Goal: Information Seeking & Learning: Find specific fact

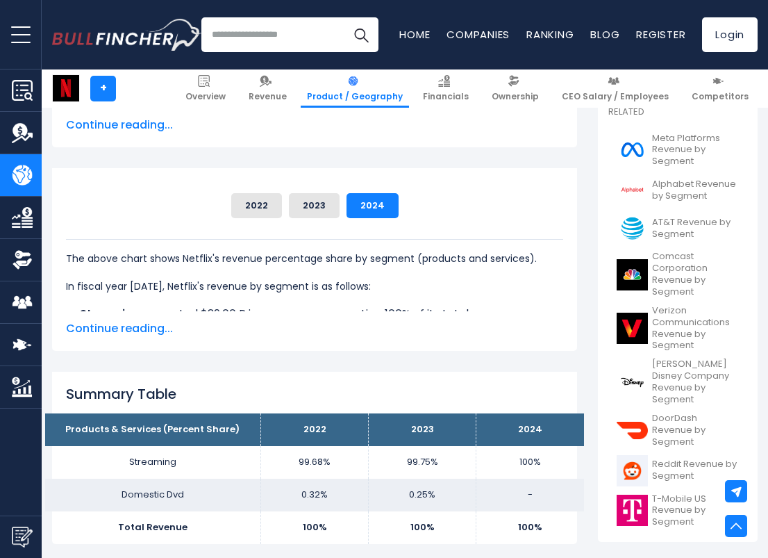
scroll to position [314, 0]
click at [126, 329] on span "Continue reading..." at bounding box center [314, 328] width 497 height 17
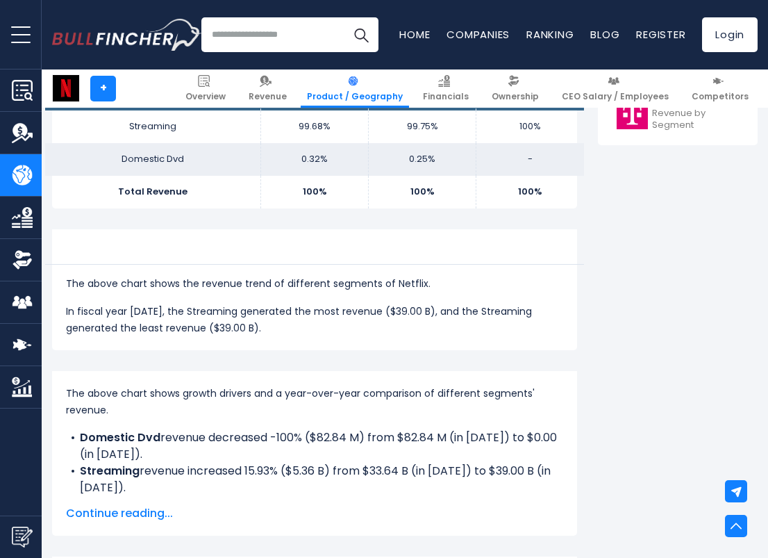
scroll to position [704, 0]
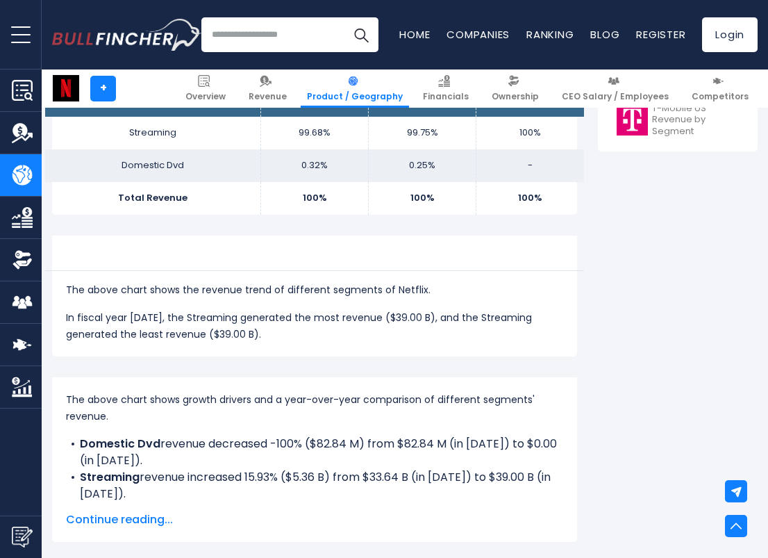
click at [129, 518] on span "Continue reading..." at bounding box center [314, 519] width 497 height 17
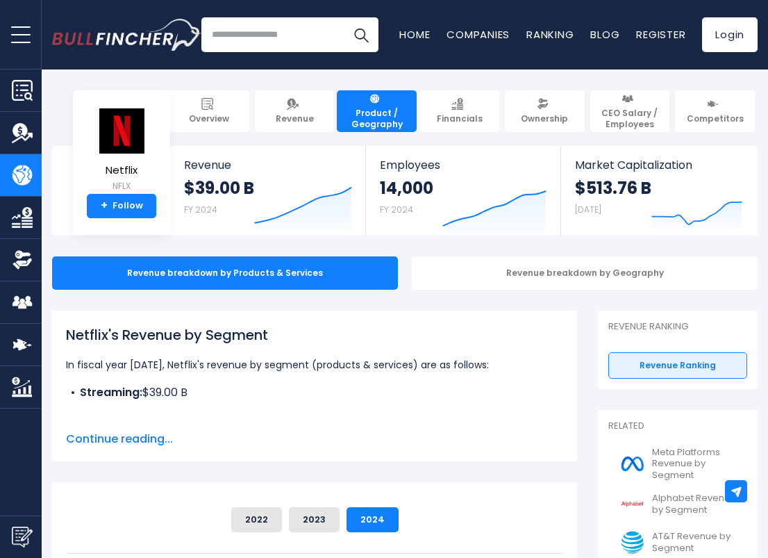
scroll to position [0, 0]
click at [154, 440] on span "Continue reading..." at bounding box center [314, 439] width 497 height 17
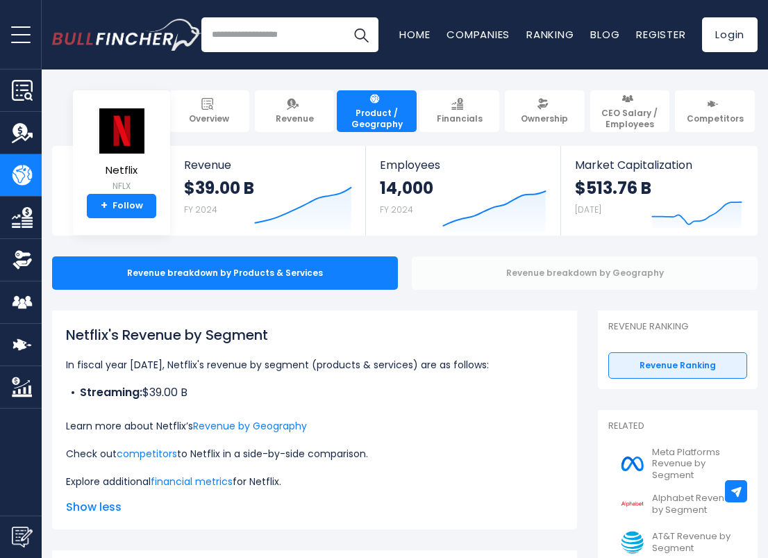
click at [521, 273] on div "Revenue breakdown by Geography" at bounding box center [585, 272] width 346 height 33
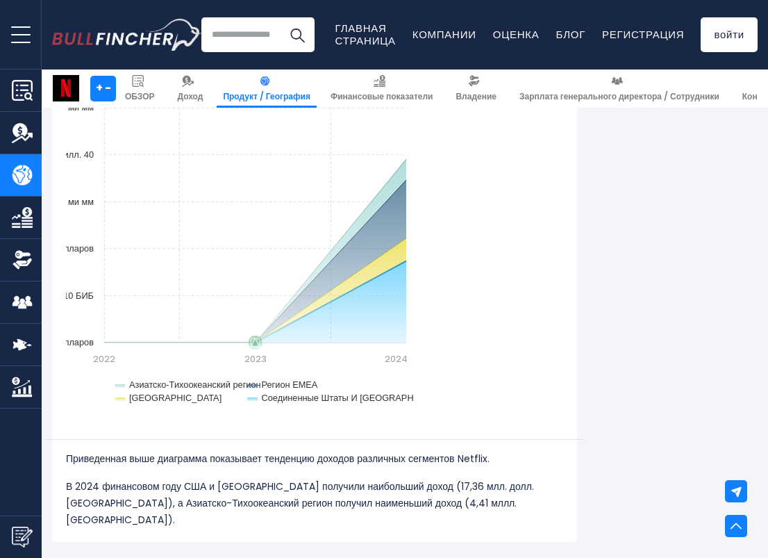
scroll to position [1196, 0]
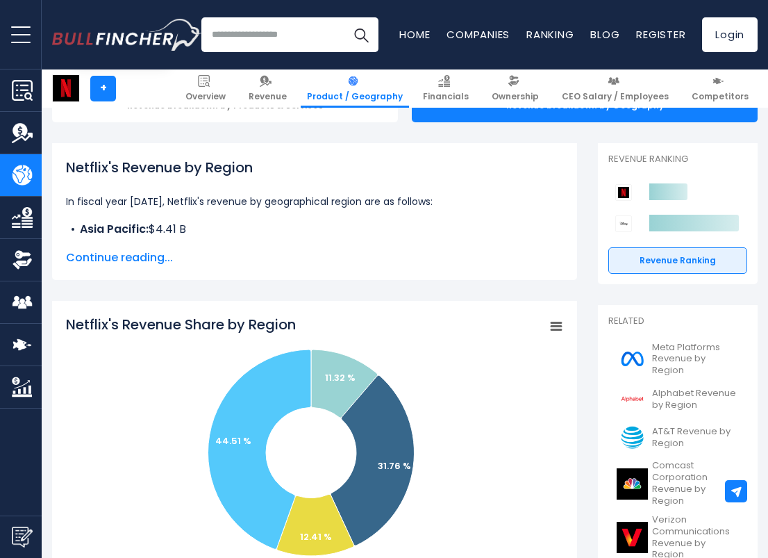
click at [141, 258] on span "Continue reading..." at bounding box center [314, 257] width 497 height 17
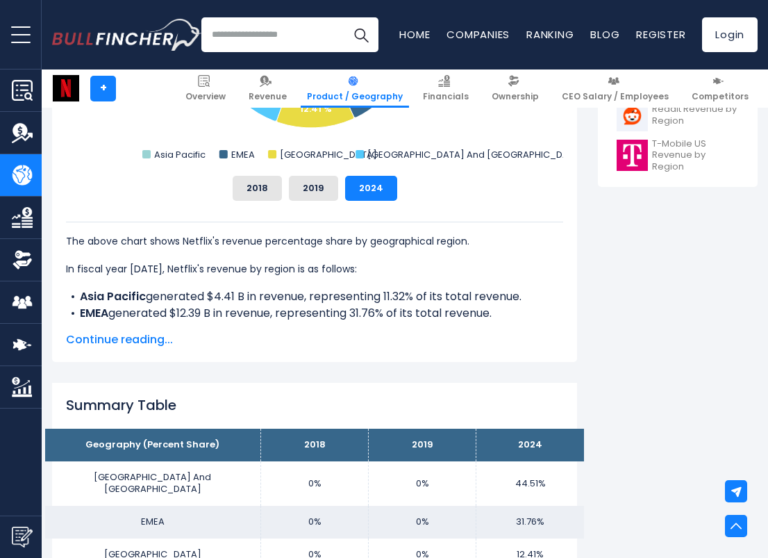
scroll to position [726, 0]
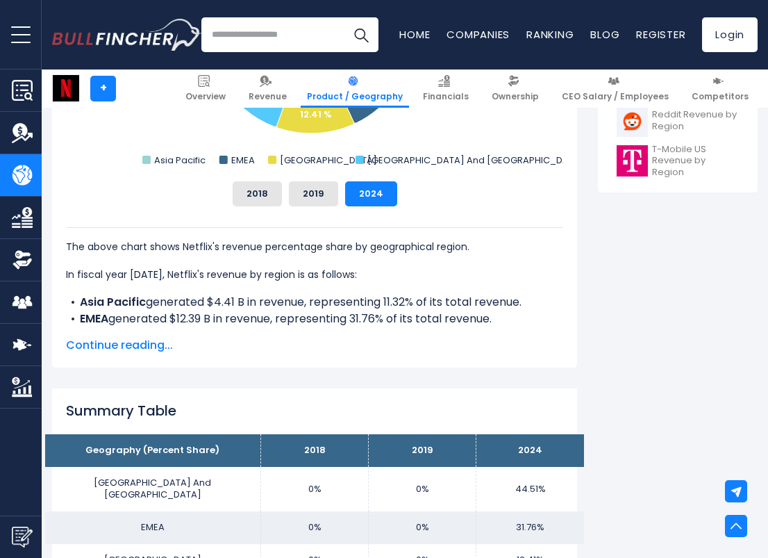
click at [151, 346] on span "Continue reading..." at bounding box center [314, 345] width 497 height 17
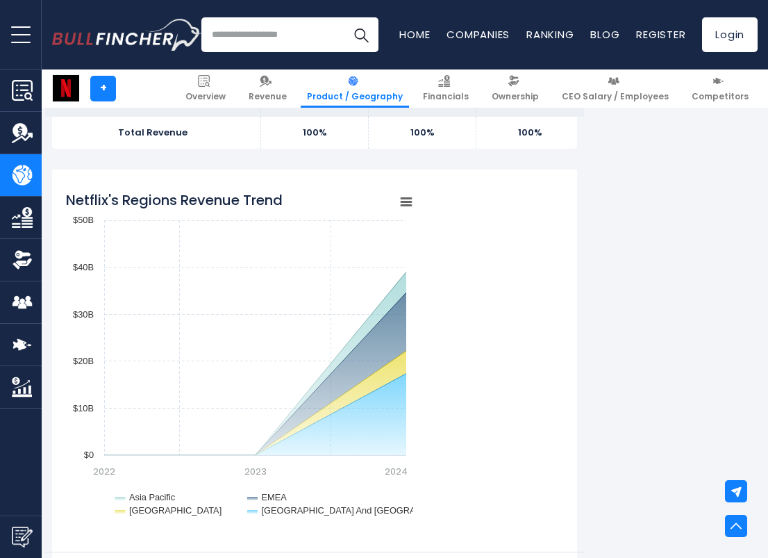
scroll to position [1353, 0]
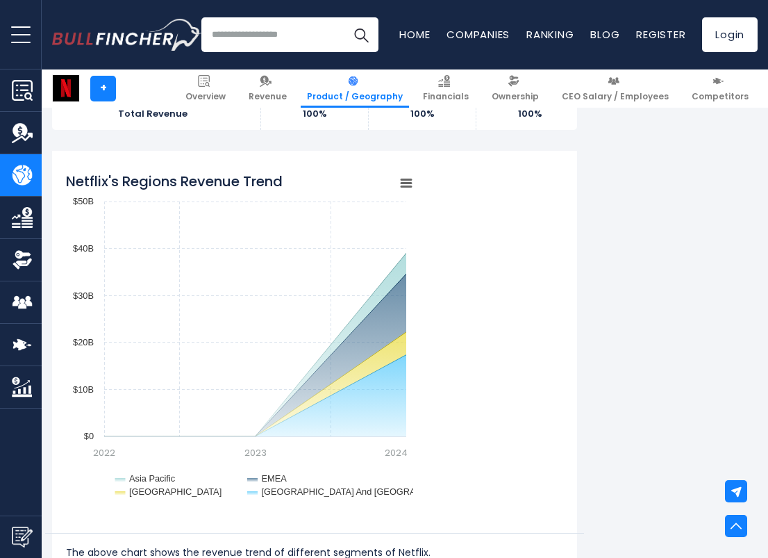
click at [406, 180] on icon "Netflix's Regions Revenue Trend" at bounding box center [407, 183] width 10 height 7
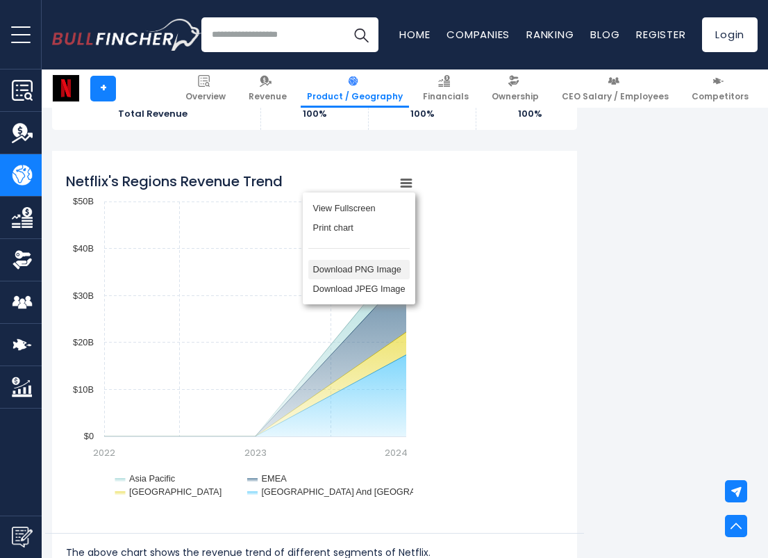
click at [388, 260] on li "Download PNG Image" at bounding box center [358, 269] width 101 height 19
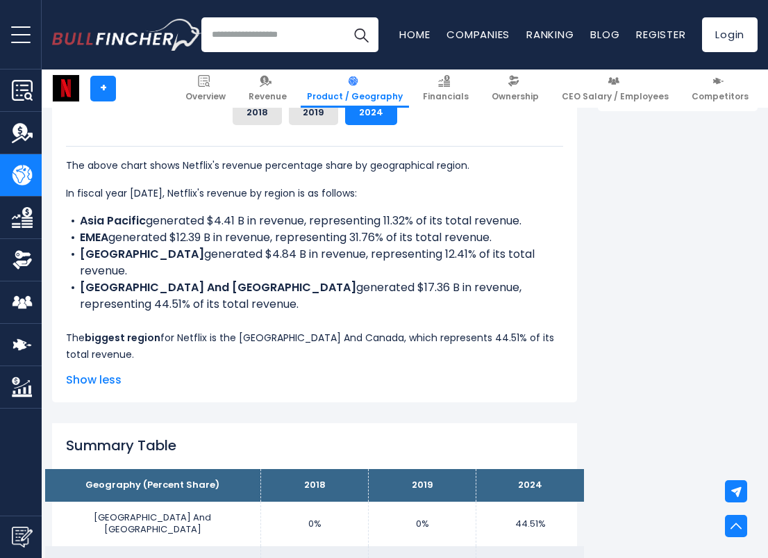
scroll to position [713, 0]
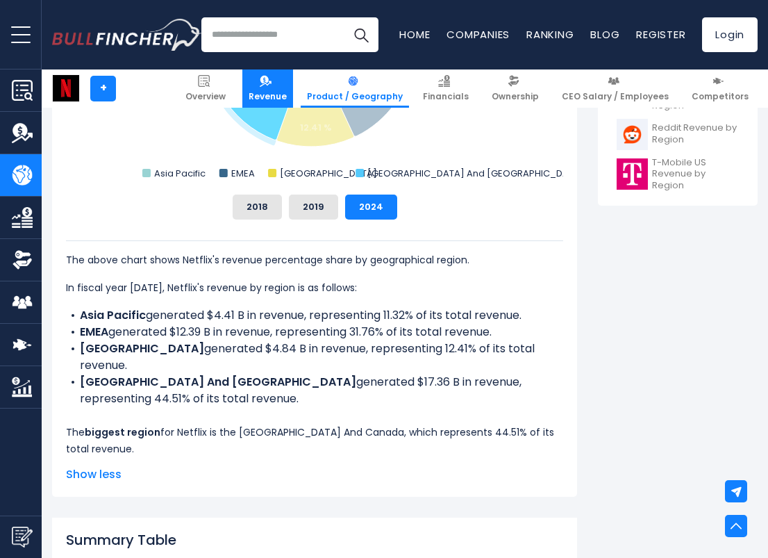
click at [272, 86] on img at bounding box center [266, 81] width 12 height 12
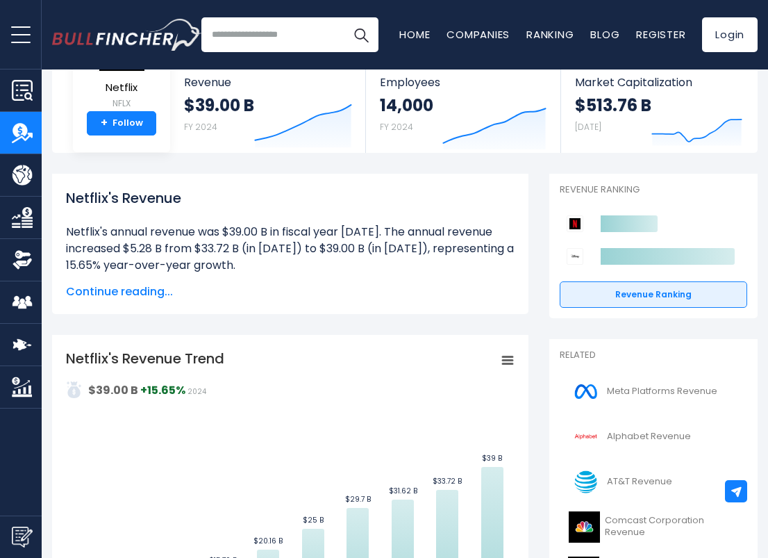
scroll to position [82, 0]
click at [151, 290] on span "Continue reading..." at bounding box center [290, 292] width 449 height 17
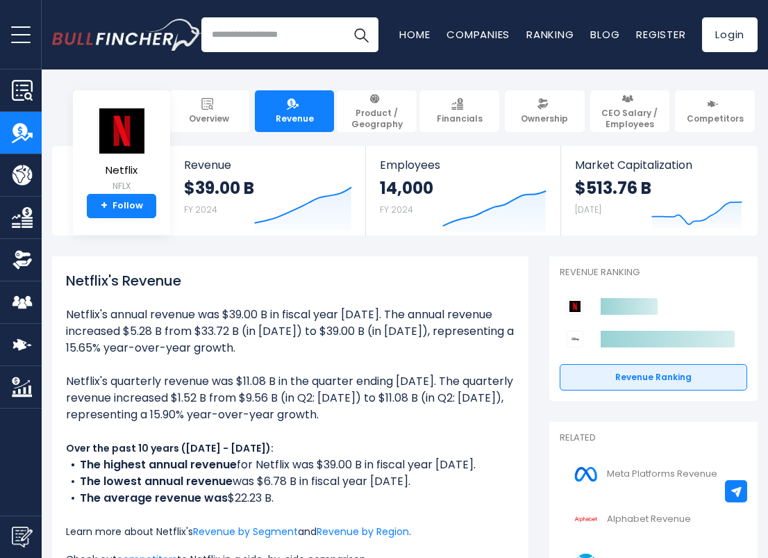
scroll to position [0, 0]
click at [226, 108] on link "Overview" at bounding box center [210, 111] width 80 height 42
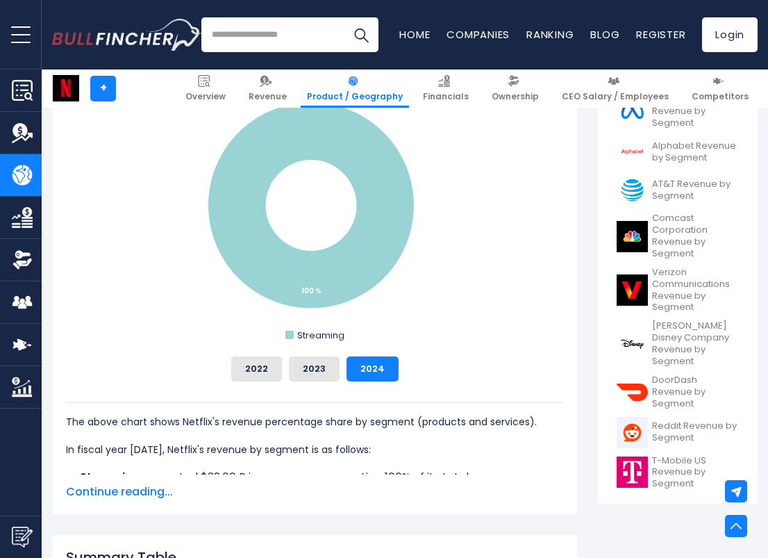
scroll to position [431, 0]
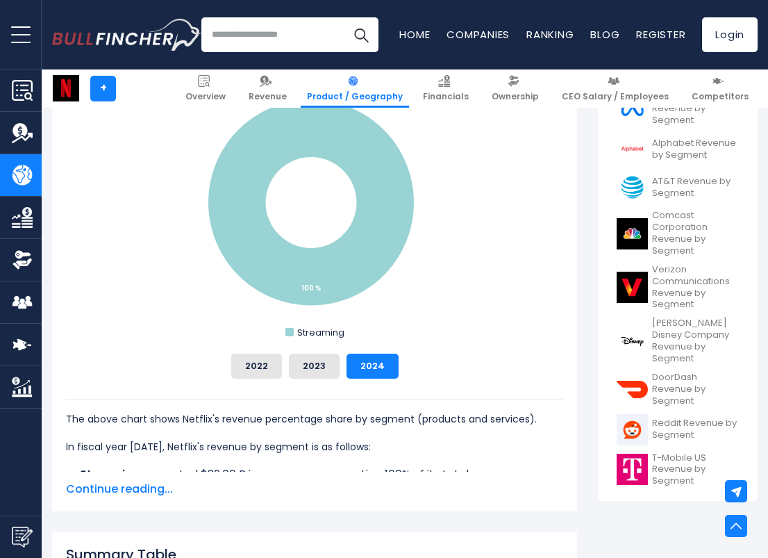
click at [145, 485] on span "Continue reading..." at bounding box center [314, 489] width 497 height 17
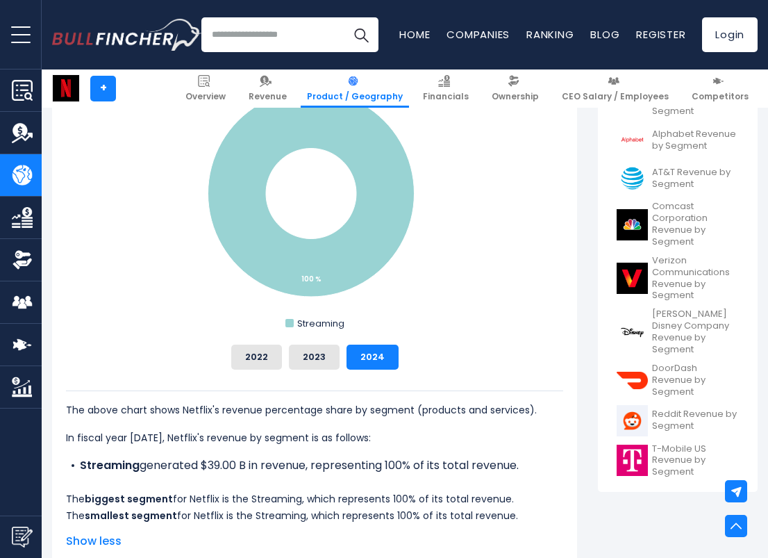
scroll to position [424, 0]
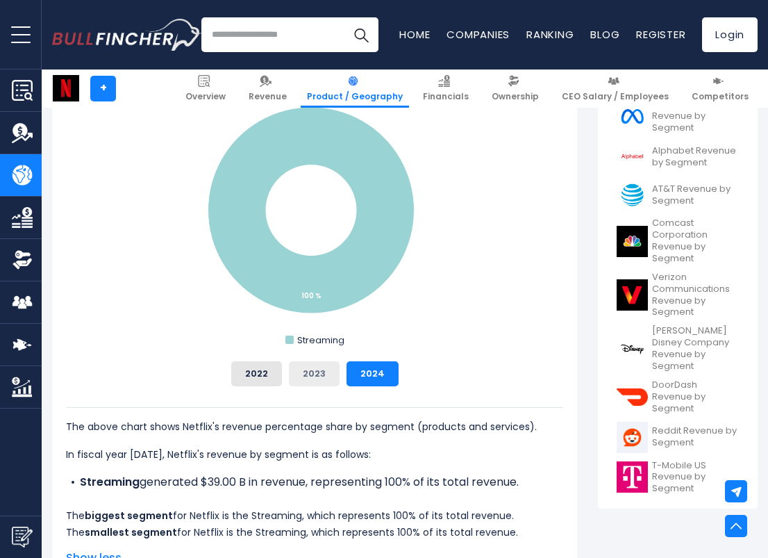
click at [316, 372] on button "2023" at bounding box center [314, 373] width 51 height 25
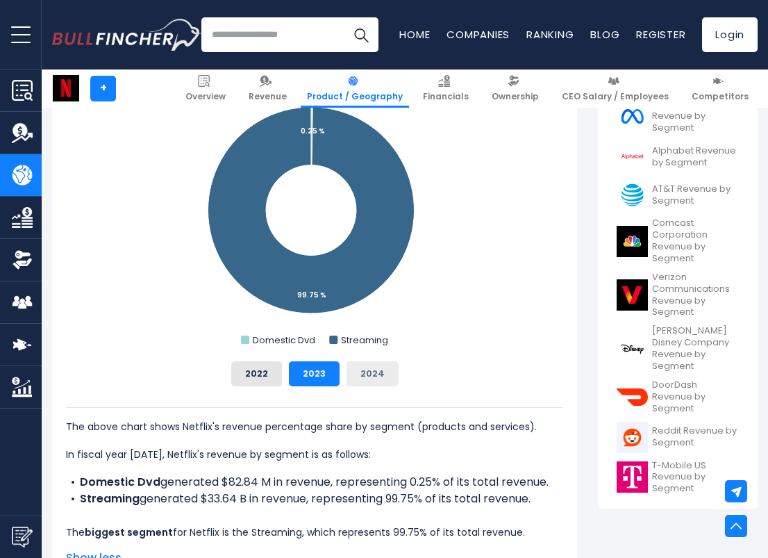
click at [357, 377] on button "2024" at bounding box center [373, 373] width 52 height 25
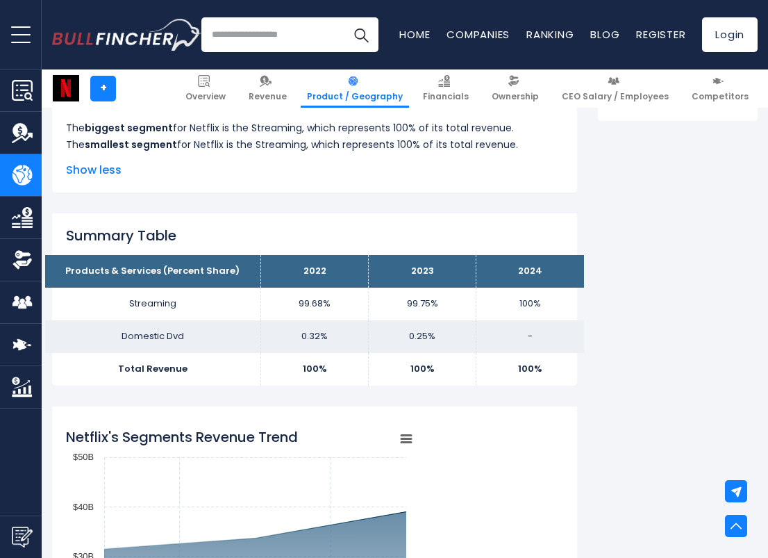
scroll to position [811, 0]
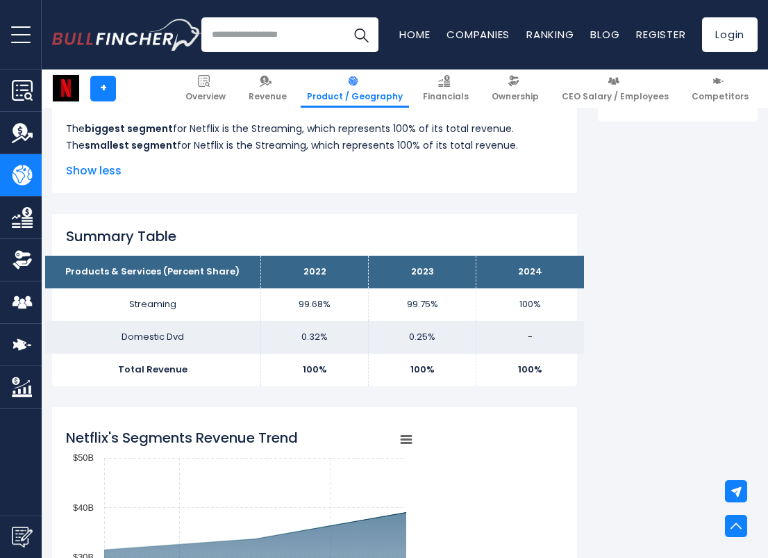
click at [119, 281] on th "Products & Services (Percent Share)" at bounding box center [152, 272] width 215 height 33
click at [436, 270] on th "2023" at bounding box center [423, 272] width 108 height 33
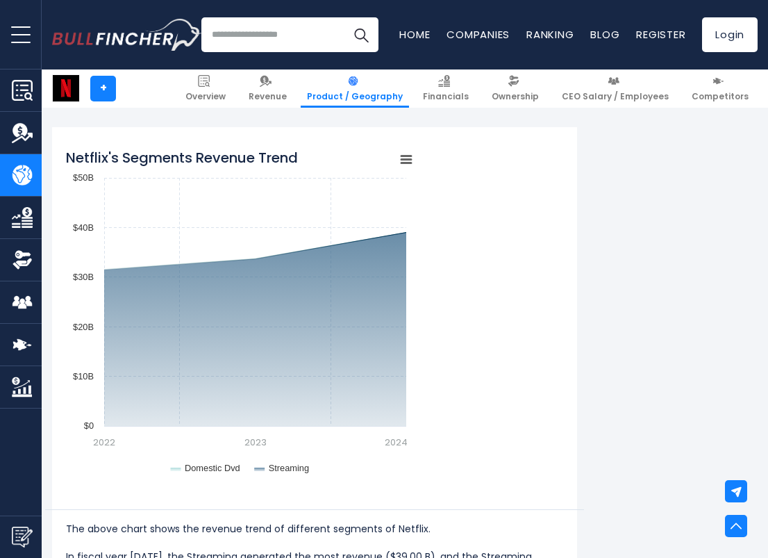
scroll to position [1089, 0]
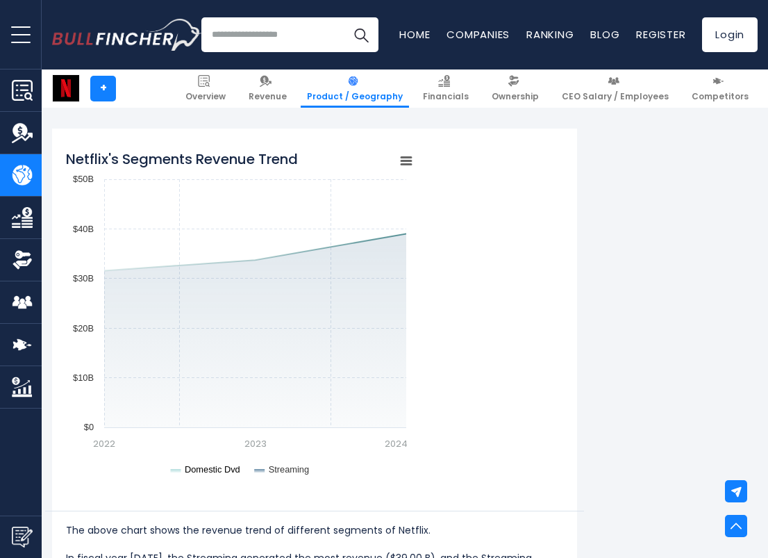
click at [177, 469] on icon "Netflix's Segments Revenue Trend" at bounding box center [176, 470] width 10 height 3
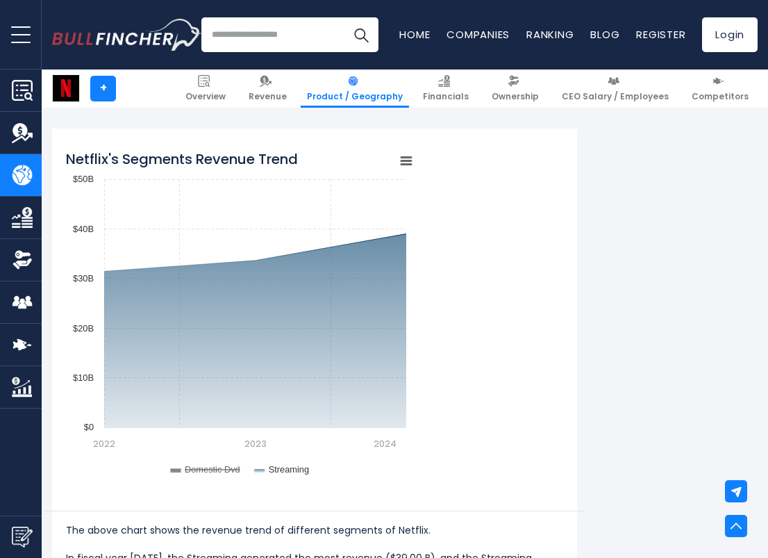
click at [177, 469] on icon "Netflix's Segments Revenue Trend" at bounding box center [176, 470] width 10 height 3
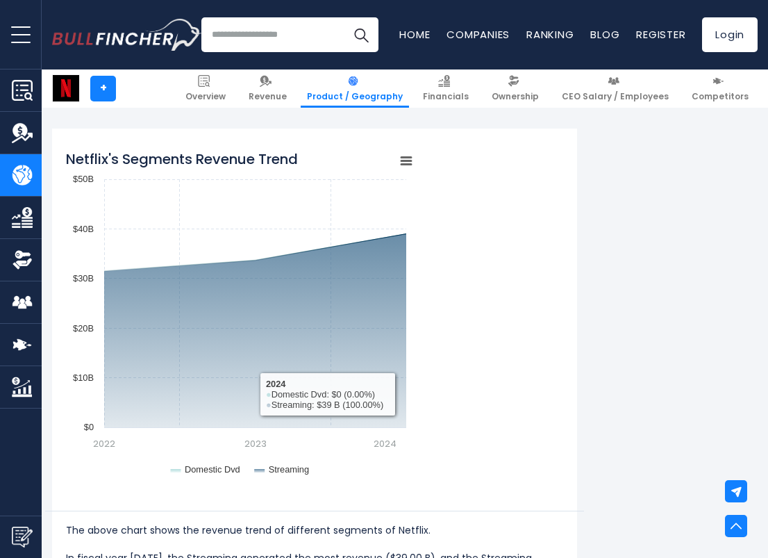
click at [402, 163] on icon "Netflix's Segments Revenue Trend" at bounding box center [407, 160] width 10 height 7
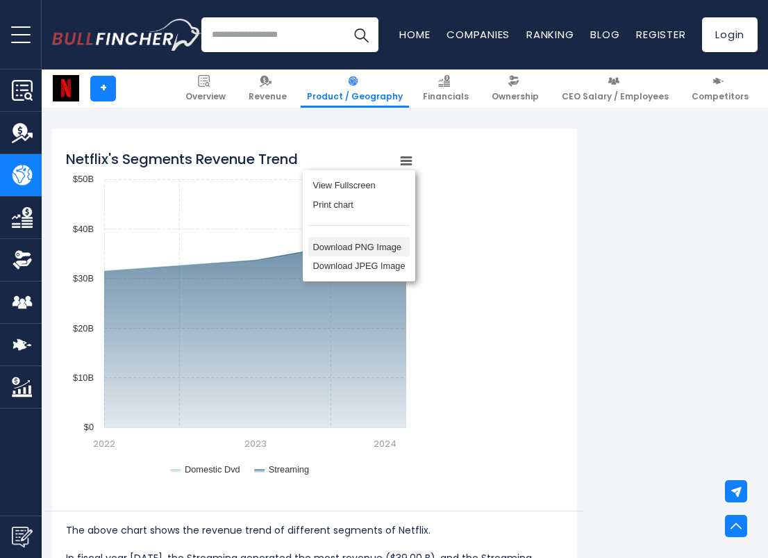
click at [377, 245] on li "Download PNG Image" at bounding box center [358, 246] width 101 height 19
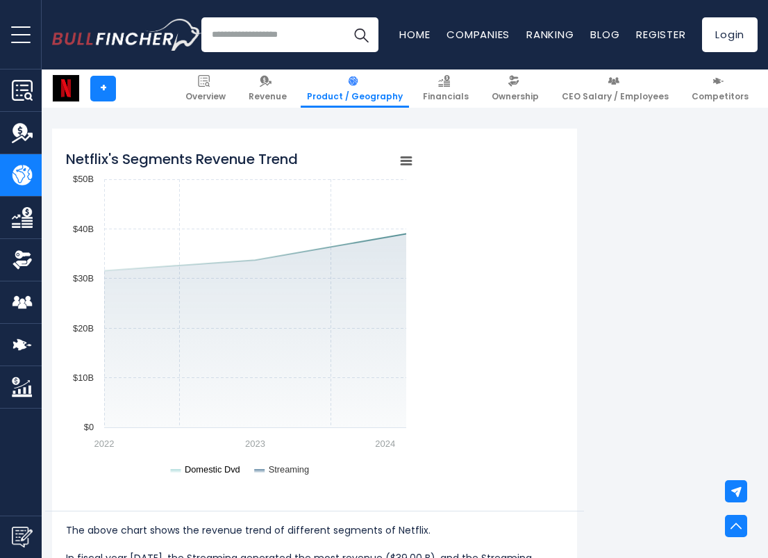
click at [173, 469] on icon "Netflix's Segments Revenue Trend" at bounding box center [176, 470] width 10 height 3
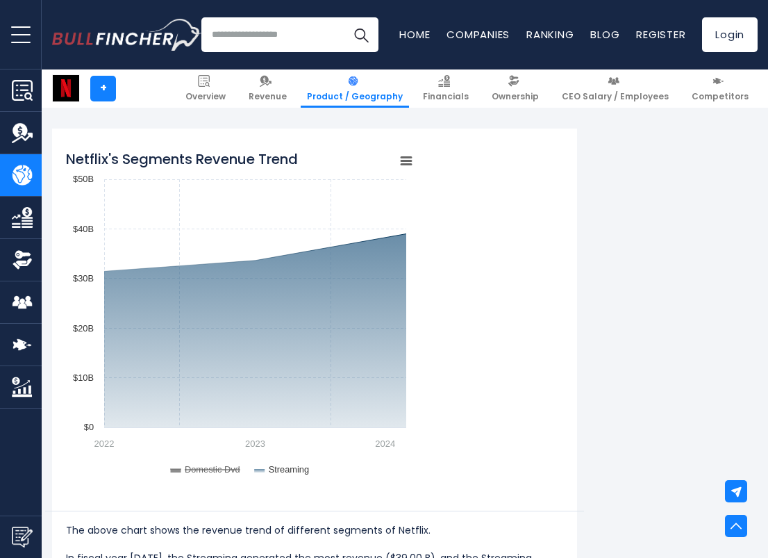
click at [174, 469] on icon "Netflix's Segments Revenue Trend" at bounding box center [176, 470] width 10 height 3
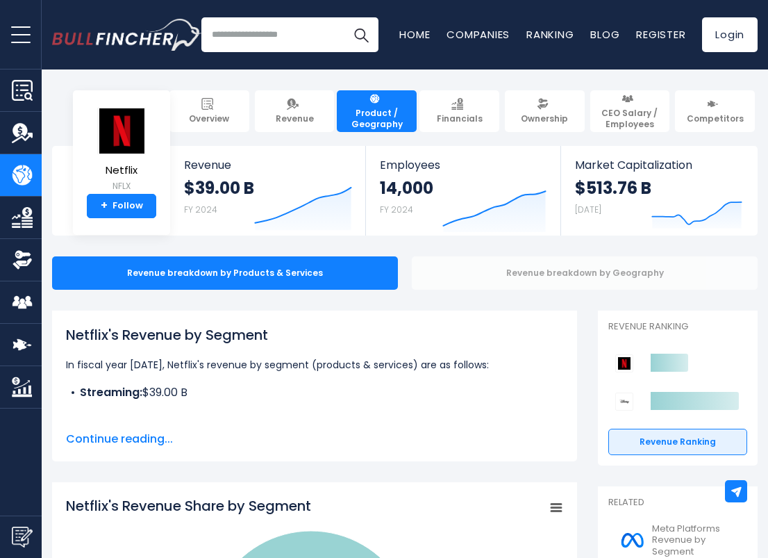
scroll to position [0, 0]
click at [486, 281] on div "Revenue breakdown by Geography" at bounding box center [585, 272] width 346 height 33
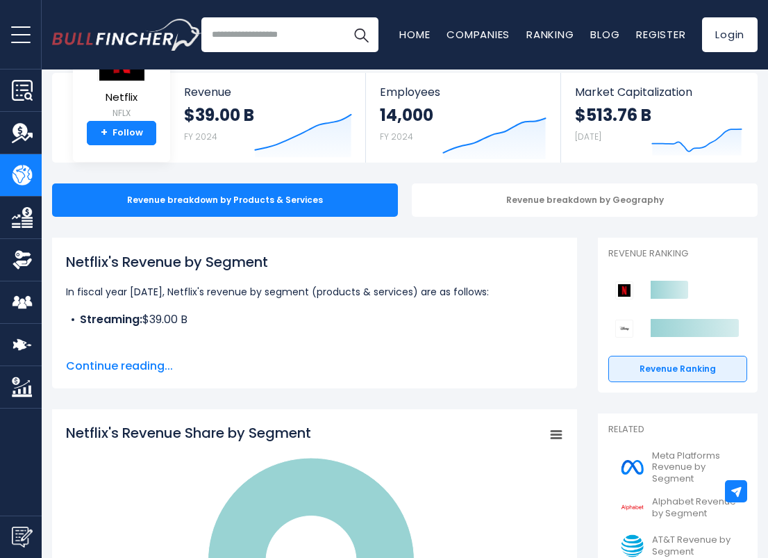
scroll to position [4, 0]
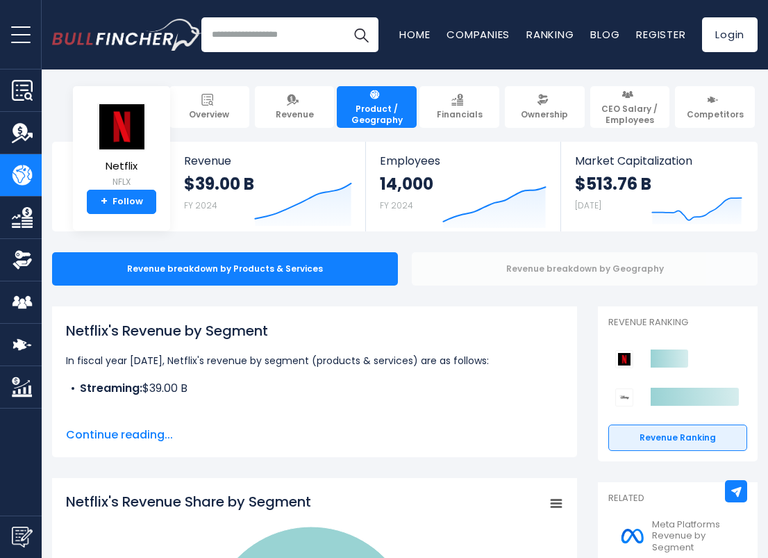
click at [488, 272] on div "Revenue breakdown by Geography" at bounding box center [585, 268] width 346 height 33
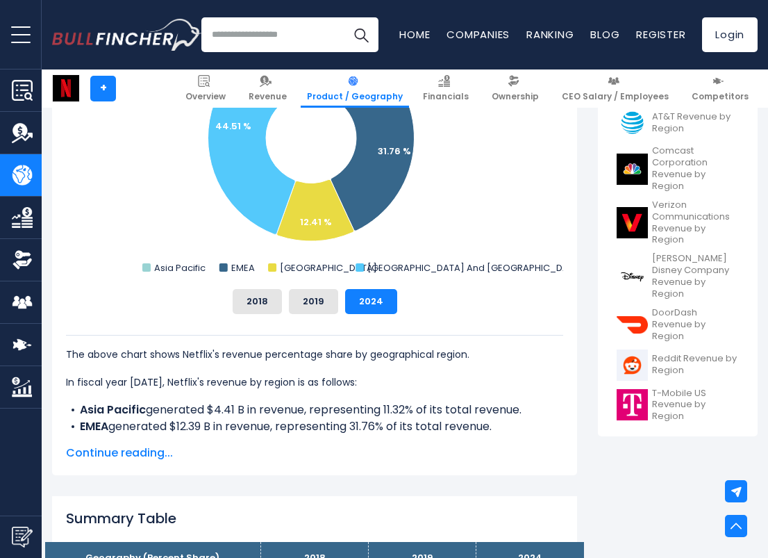
scroll to position [479, 0]
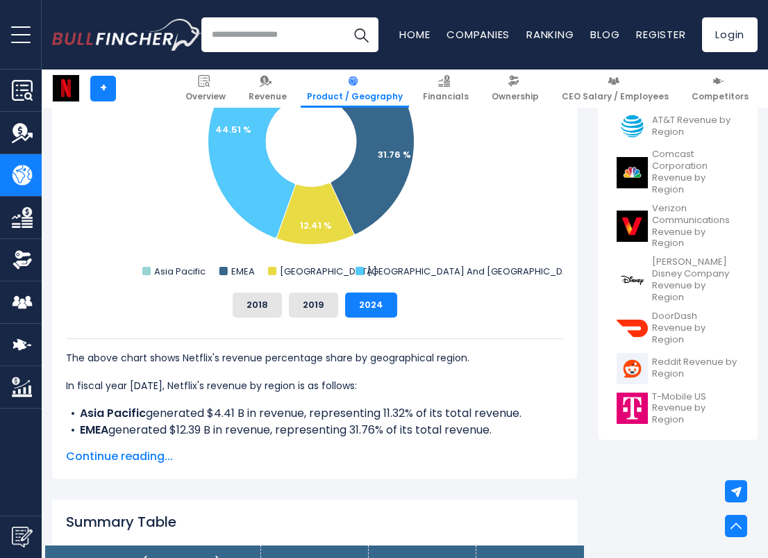
click at [156, 453] on span "Continue reading..." at bounding box center [314, 456] width 497 height 17
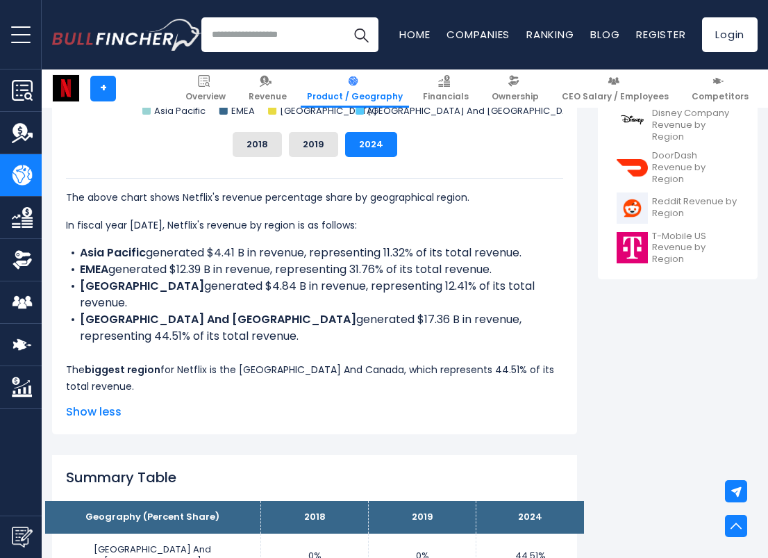
scroll to position [641, 0]
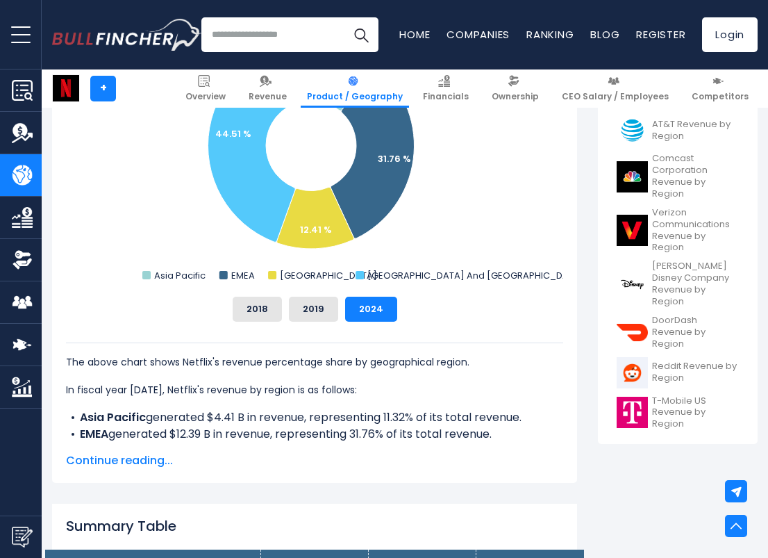
scroll to position [478, 0]
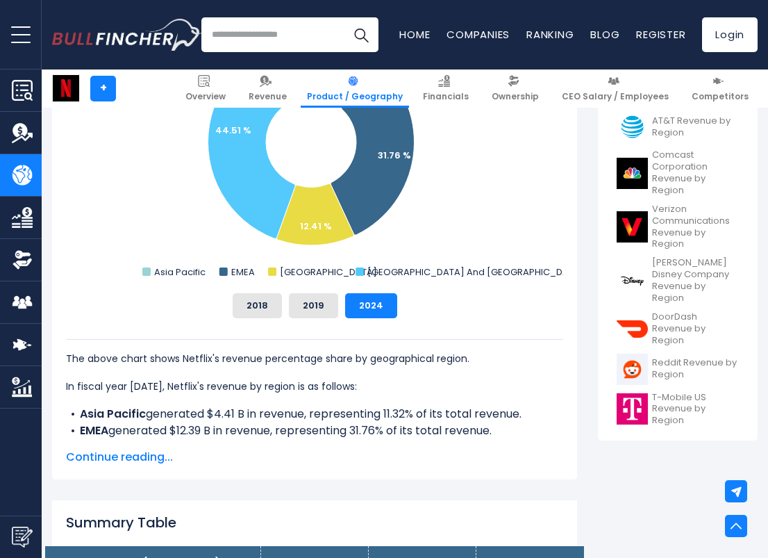
click at [135, 459] on span "Continue reading..." at bounding box center [314, 457] width 497 height 17
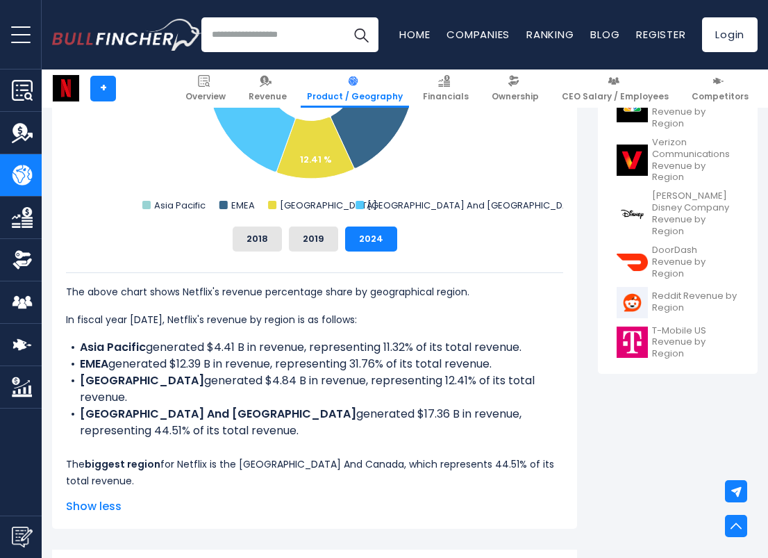
scroll to position [541, 0]
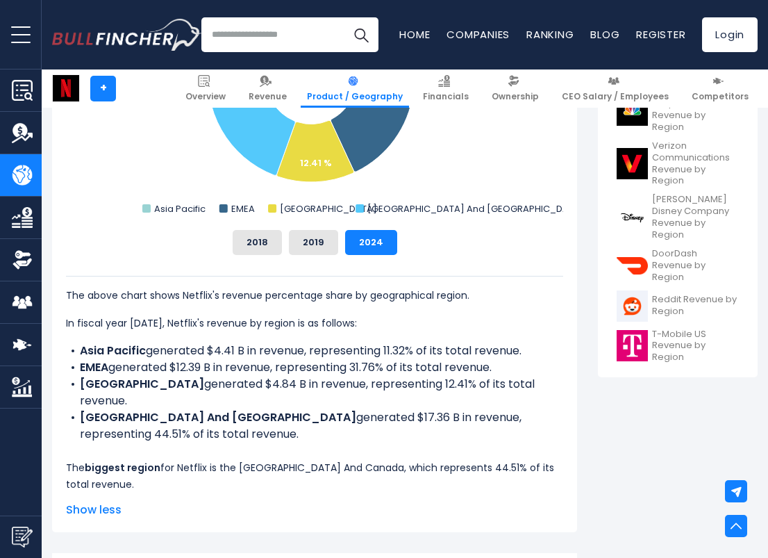
drag, startPoint x: 67, startPoint y: 320, endPoint x: 172, endPoint y: 415, distance: 141.6
click at [172, 415] on div "The above chart shows Netflix's revenue percentage share by geographical region…" at bounding box center [314, 392] width 497 height 233
copy div "n fiscal year [DATE], Netflix's revenue by region is as follows: Asia Pacific g…"
